Goal: Book appointment/travel/reservation

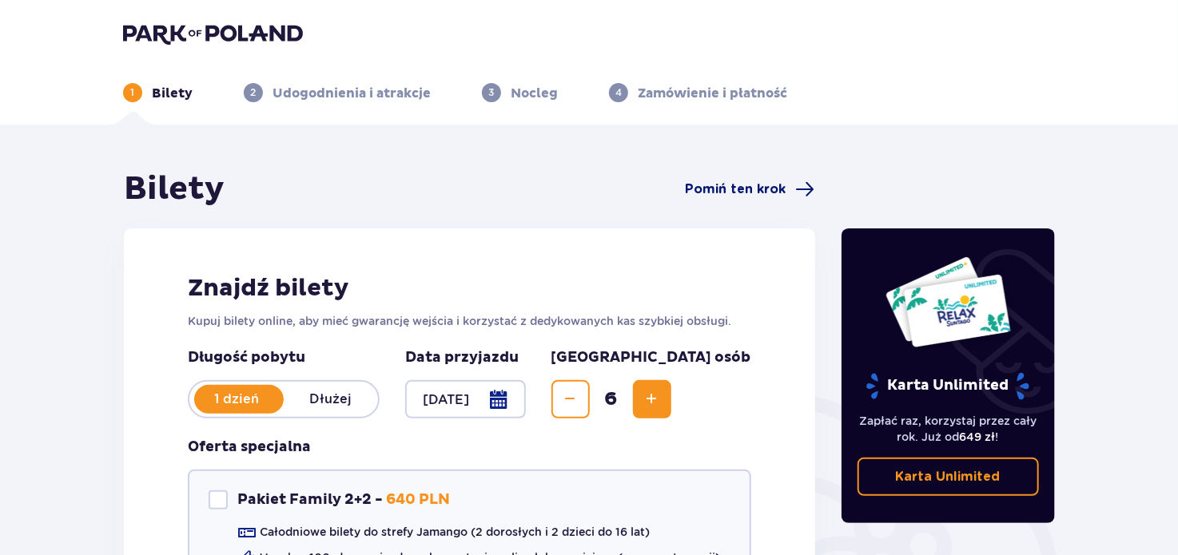
click at [705, 191] on span "Pomiń ten krok" at bounding box center [736, 190] width 101 height 18
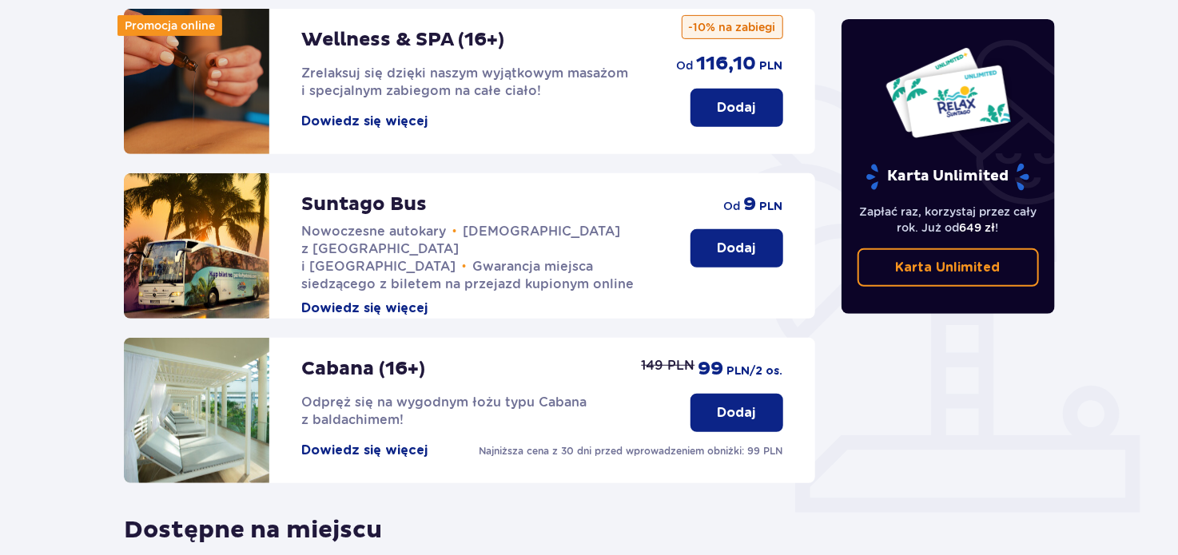
scroll to position [284, 0]
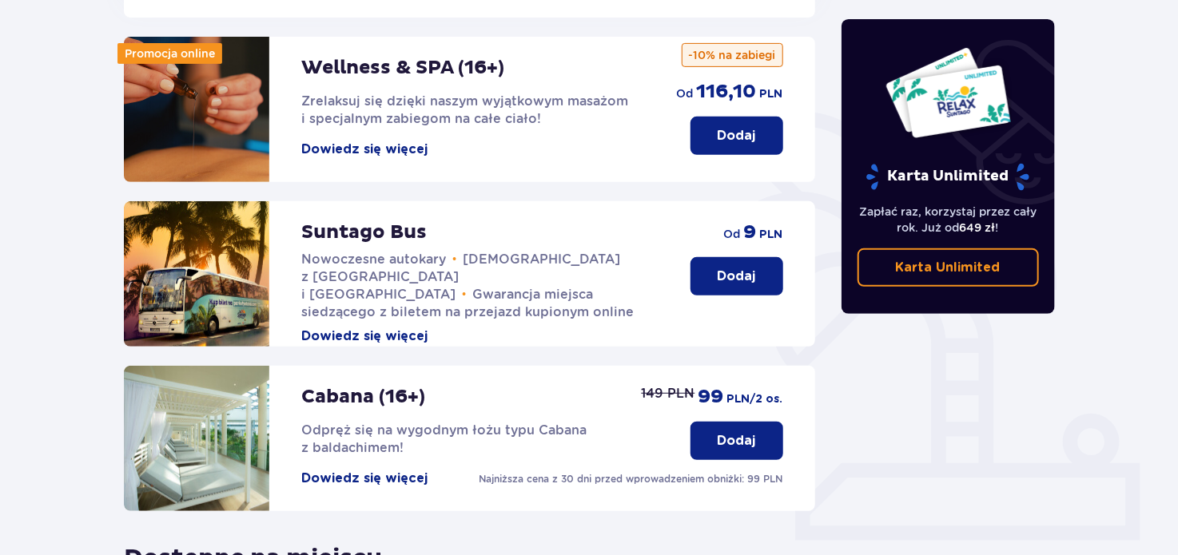
click at [721, 268] on p "Dodaj" at bounding box center [737, 277] width 38 height 18
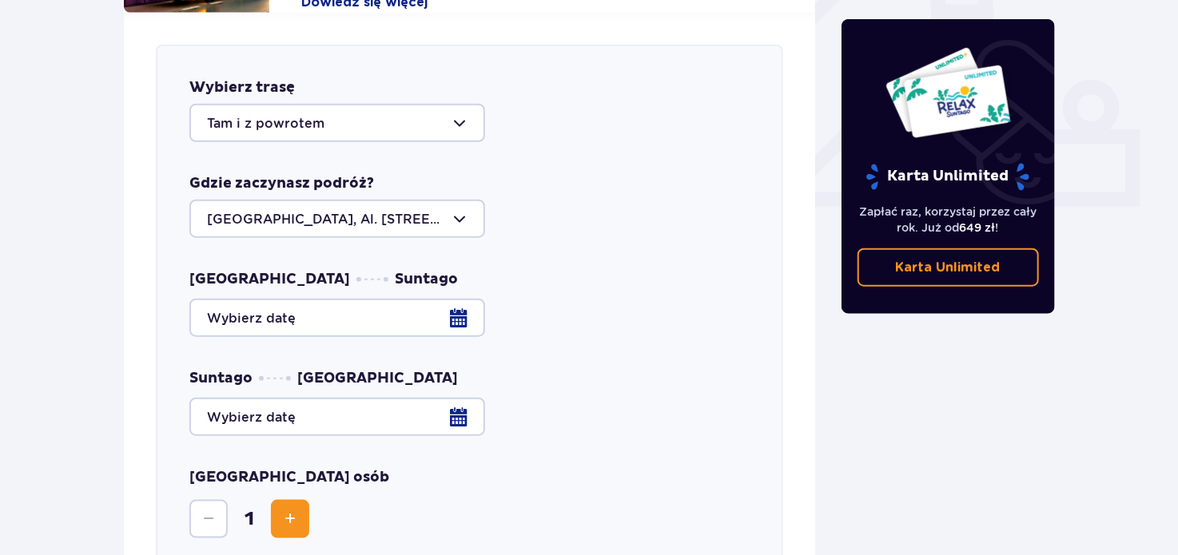
scroll to position [627, 0]
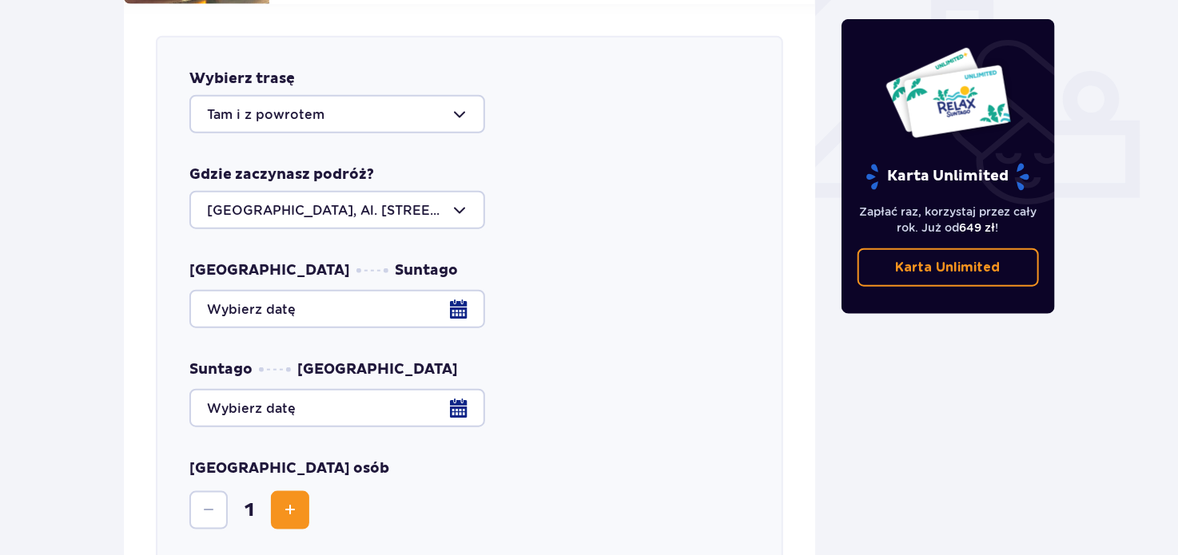
click at [453, 194] on div at bounding box center [337, 210] width 296 height 38
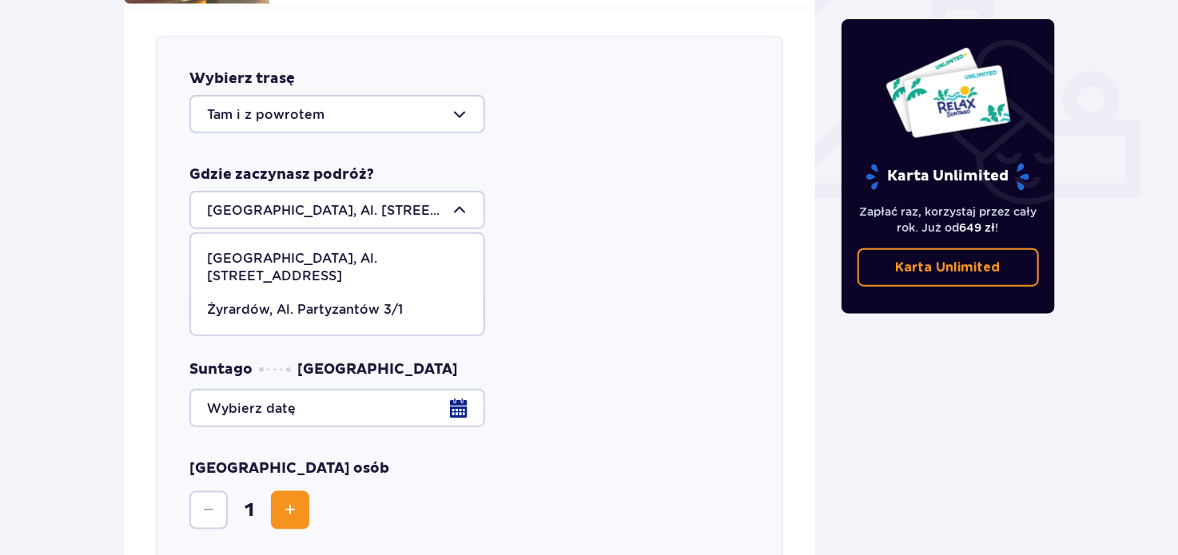
click at [300, 301] on p "Żyrardów, Al. Partyzantów 3/1" at bounding box center [305, 310] width 196 height 18
type input "Żyrardów, Al. Partyzantów 3/1"
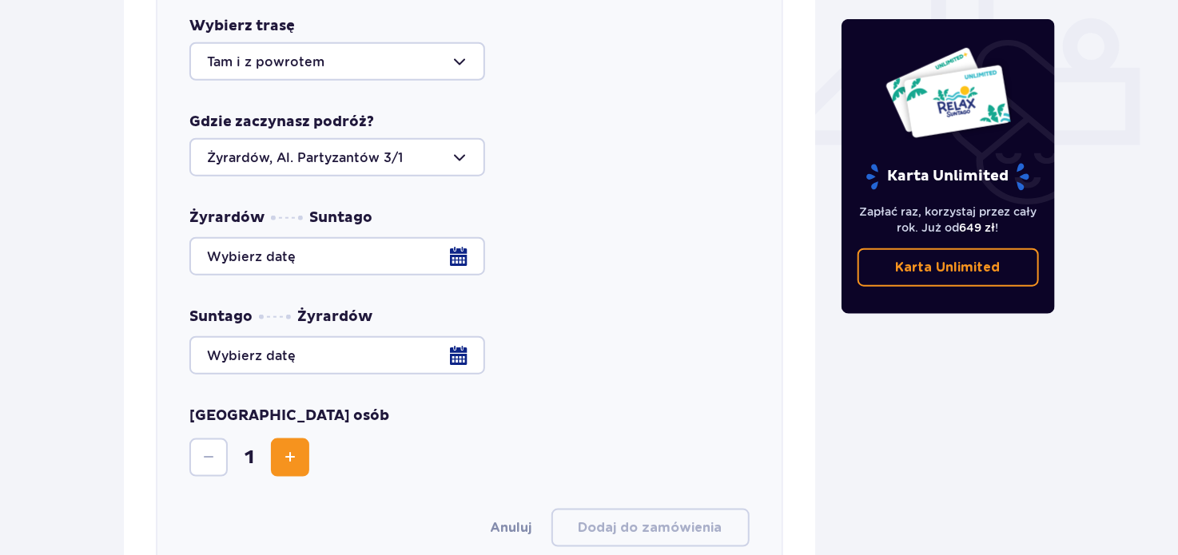
scroll to position [707, 0]
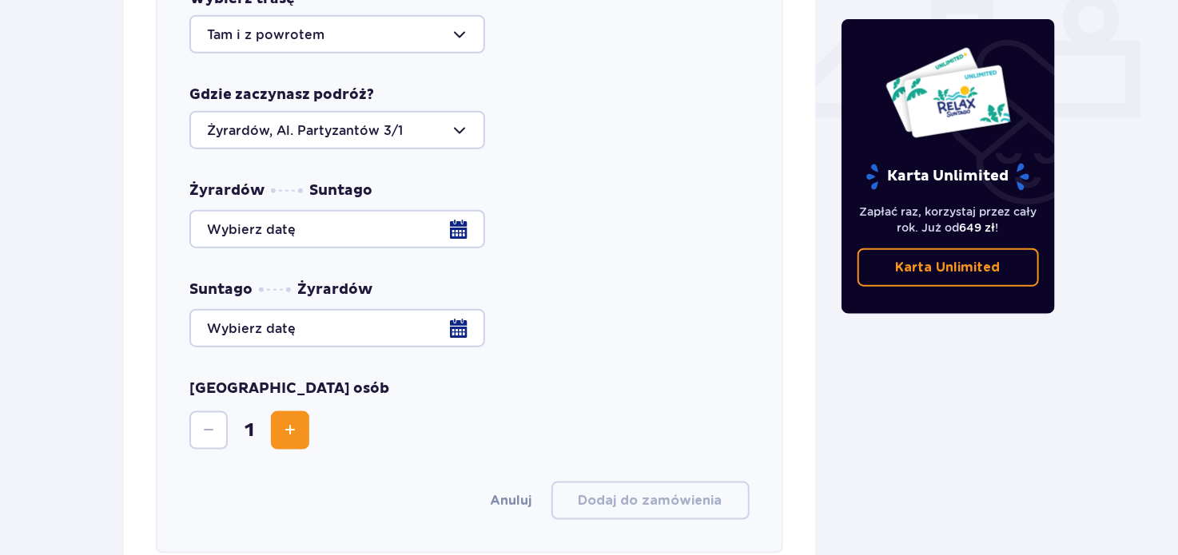
click at [451, 217] on div at bounding box center [469, 229] width 560 height 38
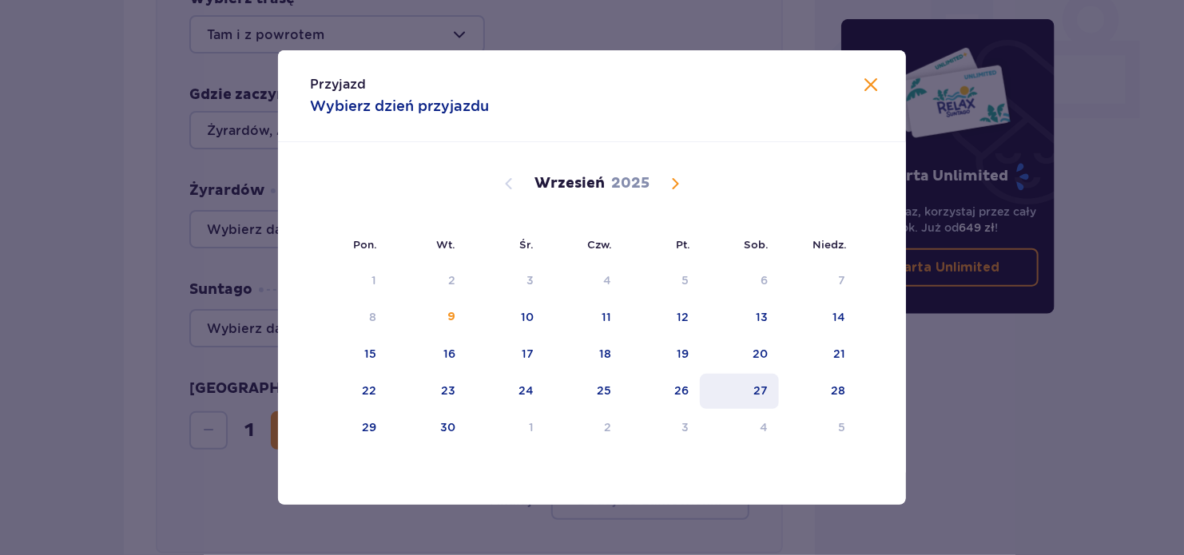
click at [752, 390] on div "27" at bounding box center [739, 391] width 79 height 35
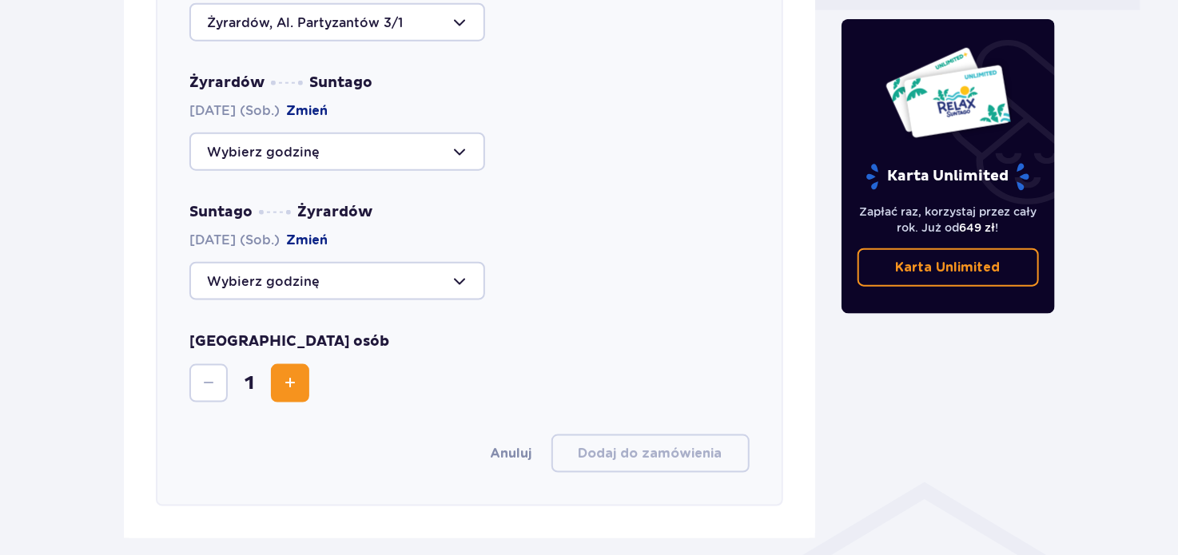
scroll to position [787, 0]
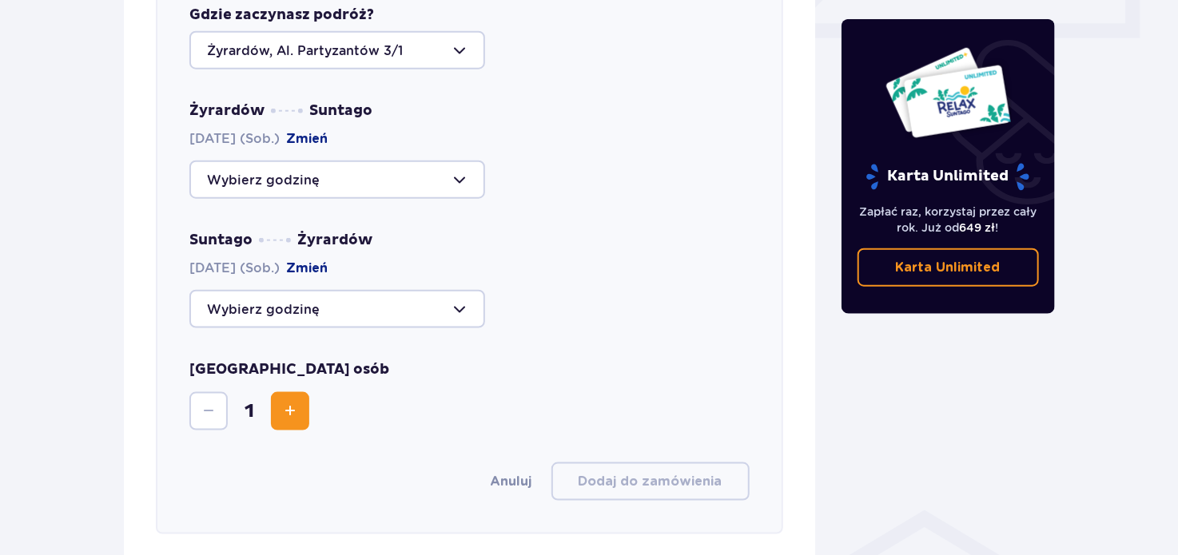
click at [303, 402] on button "Increase" at bounding box center [290, 411] width 38 height 38
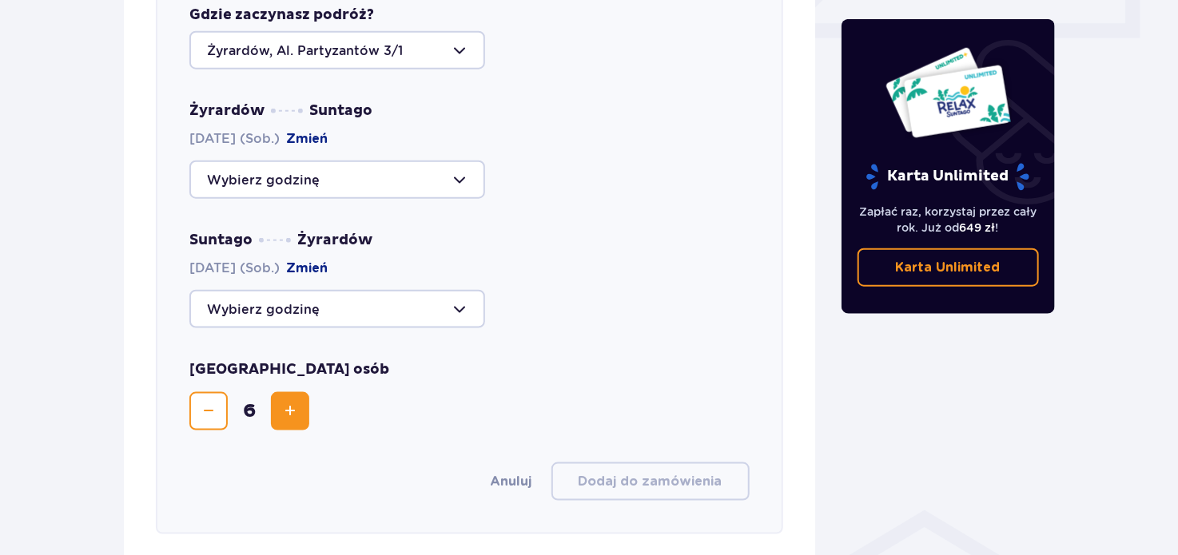
click at [296, 176] on div at bounding box center [337, 180] width 296 height 38
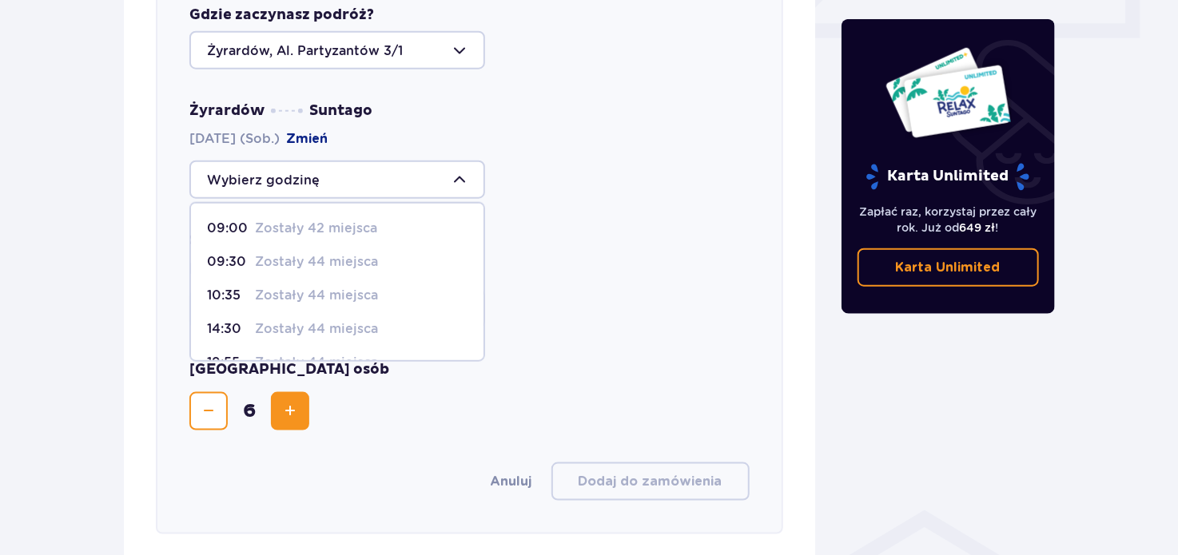
click at [286, 253] on p "Zostały 44 miejsca" at bounding box center [316, 262] width 123 height 18
type input "09:30"
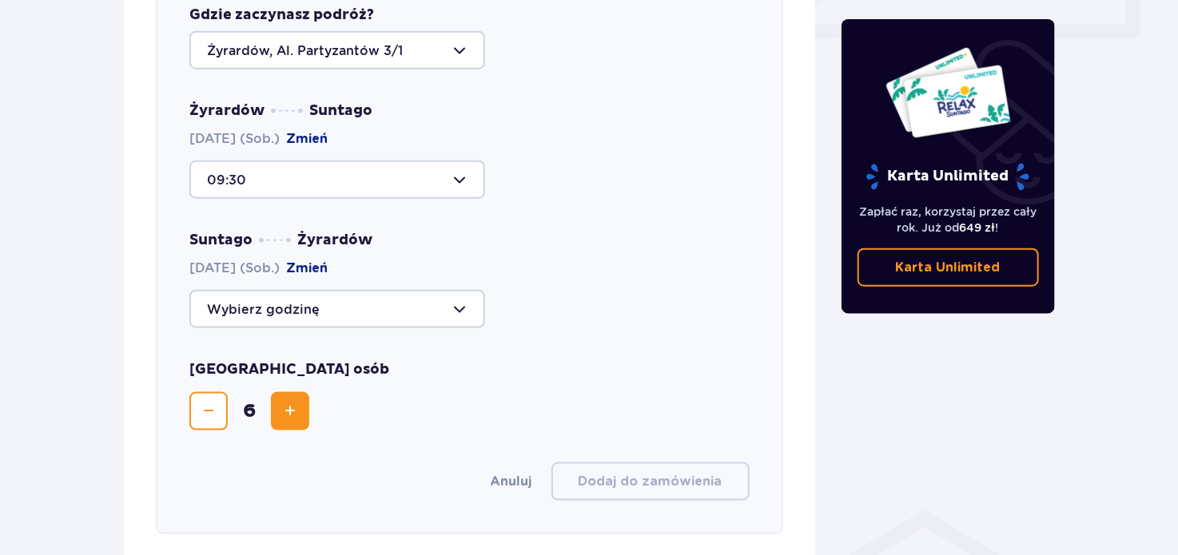
click at [367, 298] on div at bounding box center [337, 309] width 296 height 38
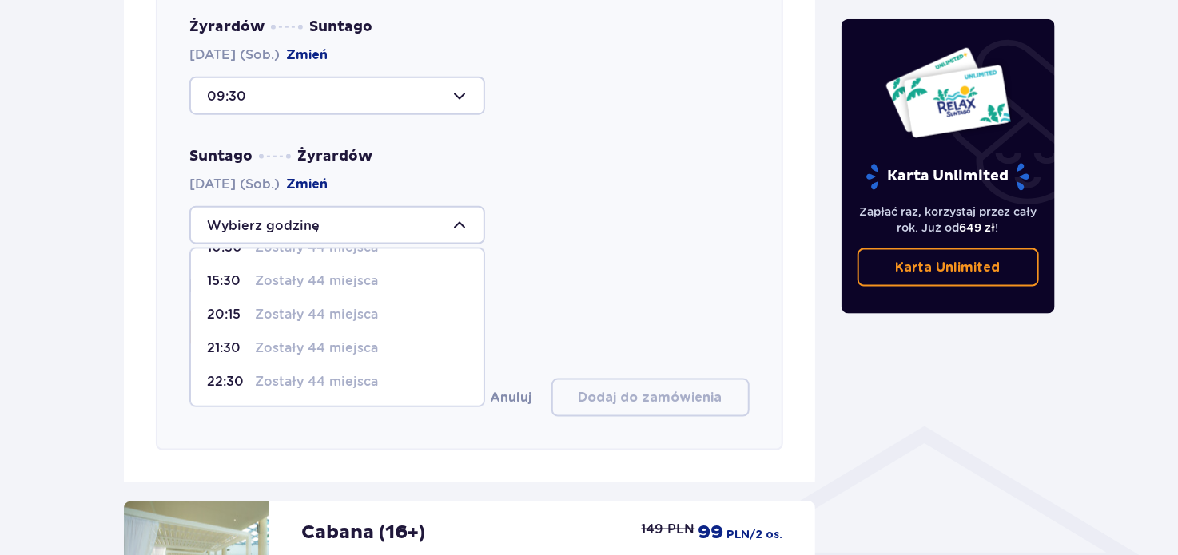
scroll to position [867, 0]
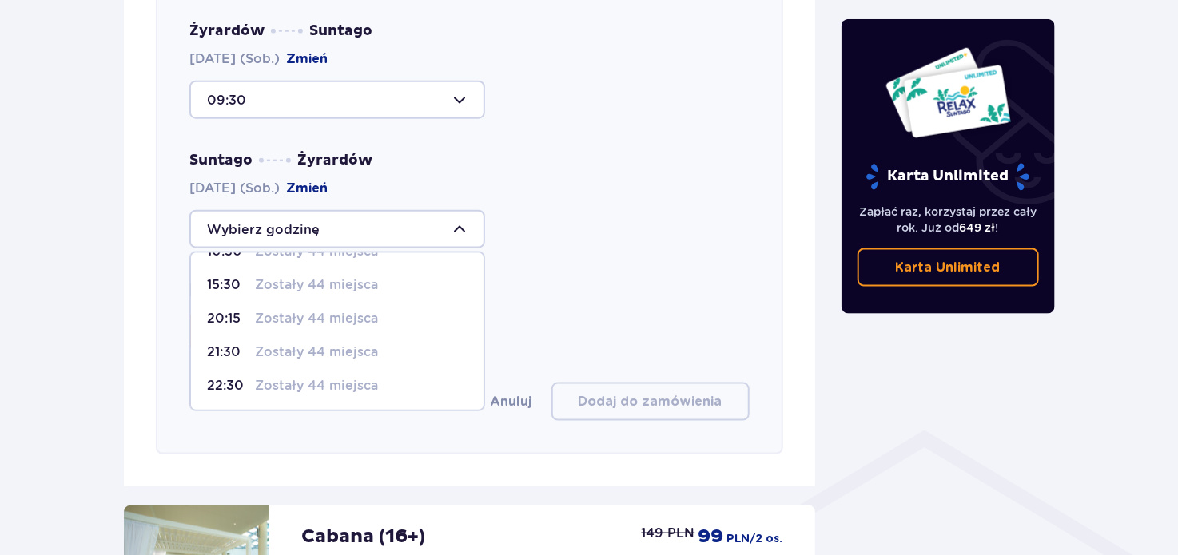
click at [330, 310] on p "Zostały 44 miejsca" at bounding box center [316, 319] width 123 height 18
type input "20:15"
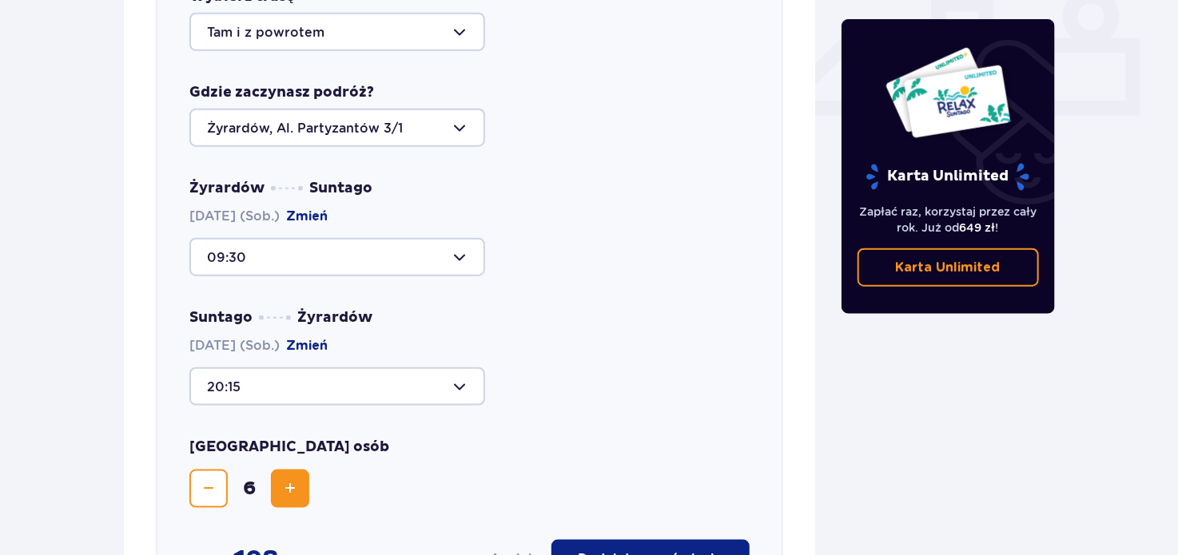
scroll to position [707, 0]
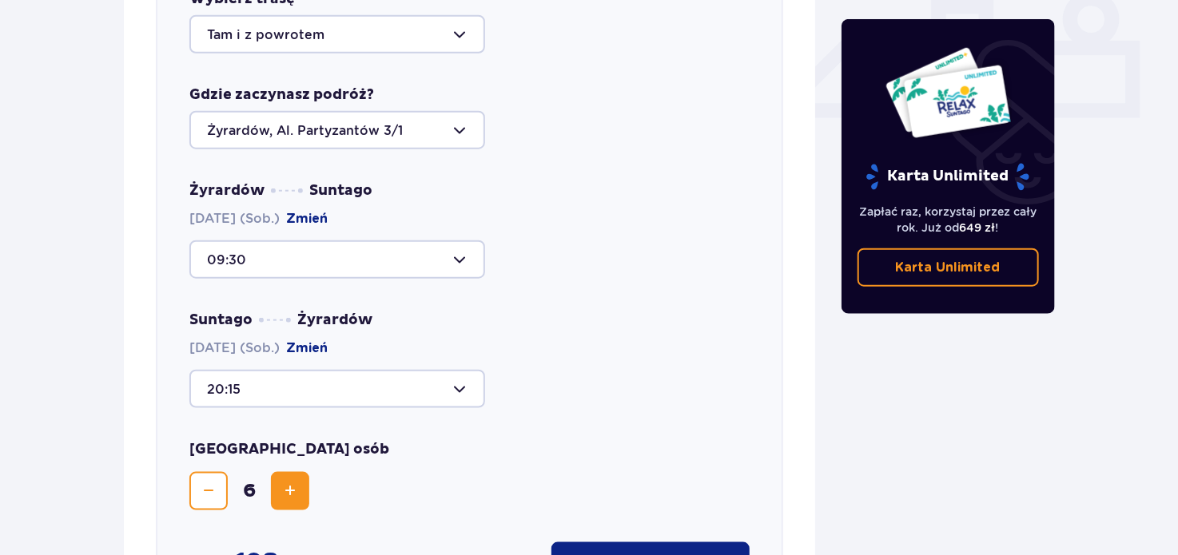
click at [326, 249] on div at bounding box center [337, 260] width 296 height 38
click at [586, 326] on div "Suntago Żyrardów [DATE] (Sob.) Zmień 20:15" at bounding box center [469, 359] width 560 height 97
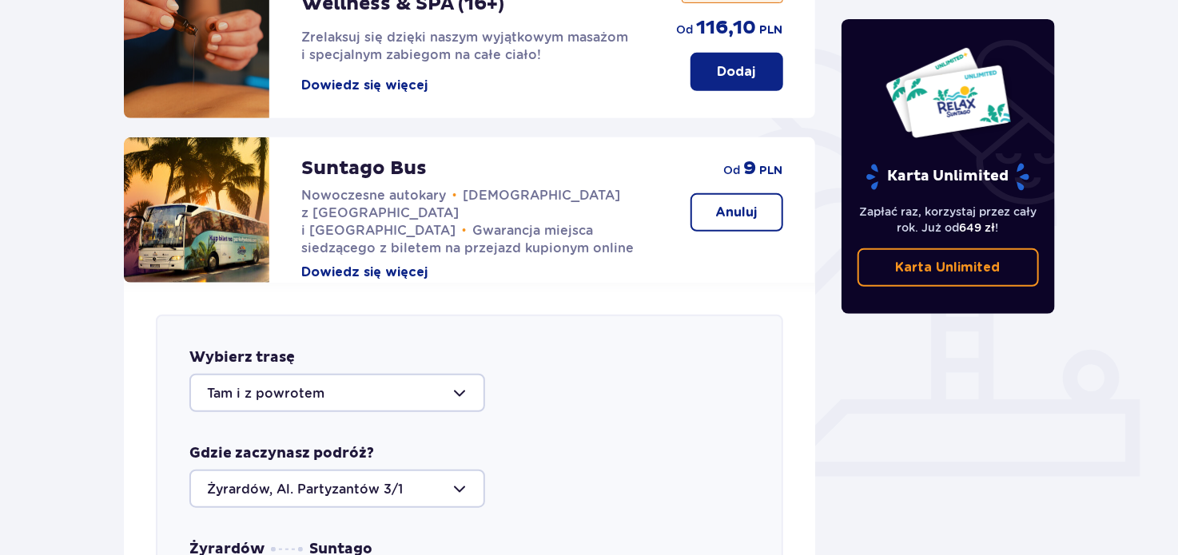
scroll to position [0, 0]
